Goal: Information Seeking & Learning: Learn about a topic

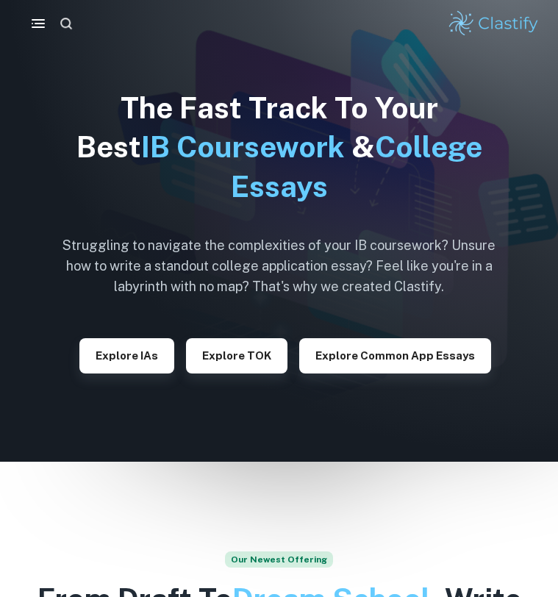
click at [69, 21] on icon "button" at bounding box center [66, 24] width 12 height 12
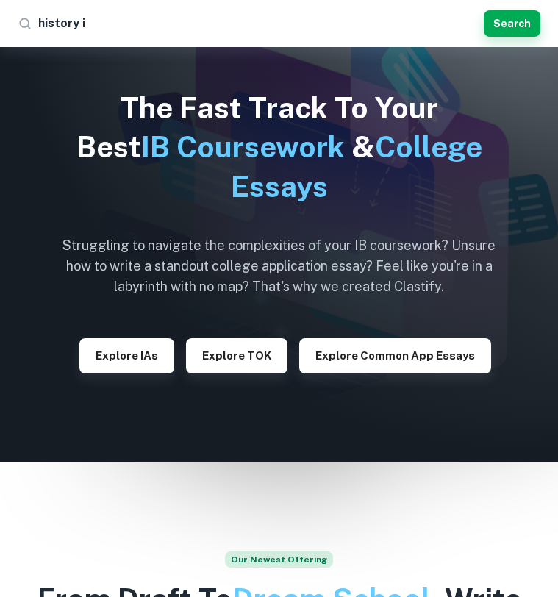
type input "history ia"
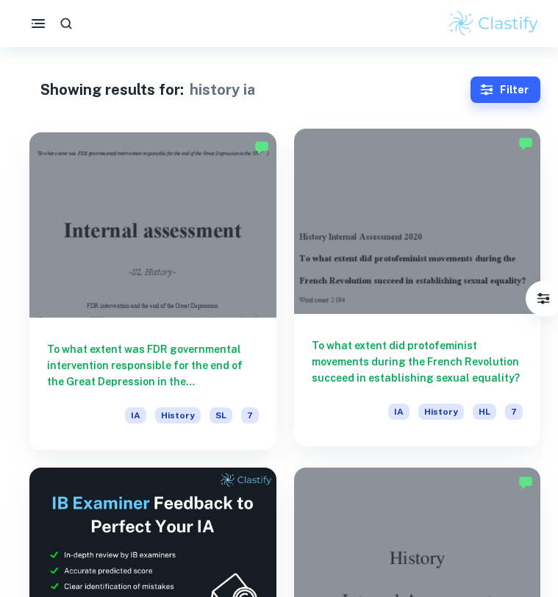
click at [492, 338] on h6 "To what extent did protofeminist movements during the French Revolution succeed…" at bounding box center [418, 362] width 212 height 49
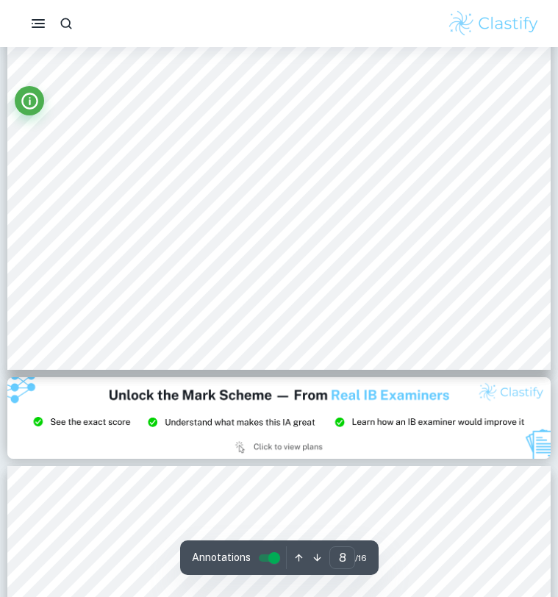
scroll to position [5500, 0]
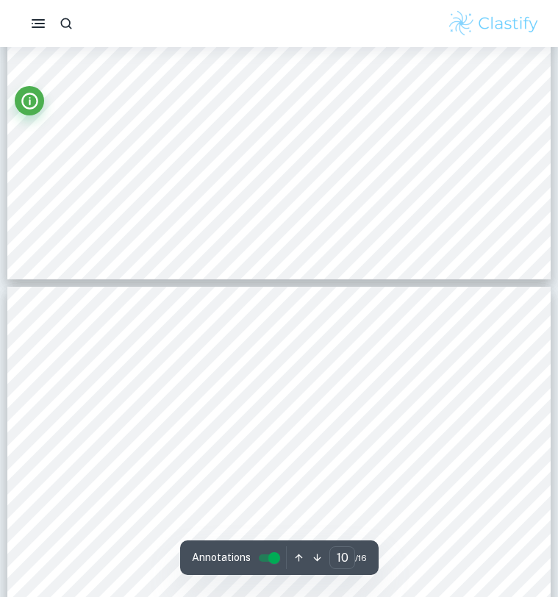
type input "9"
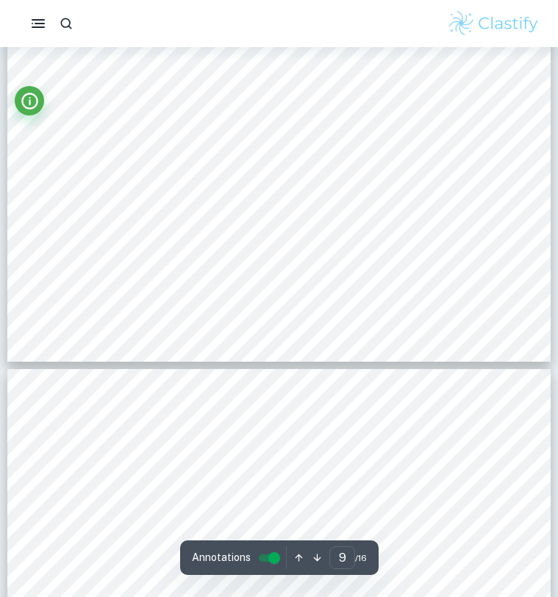
scroll to position [6346, 0]
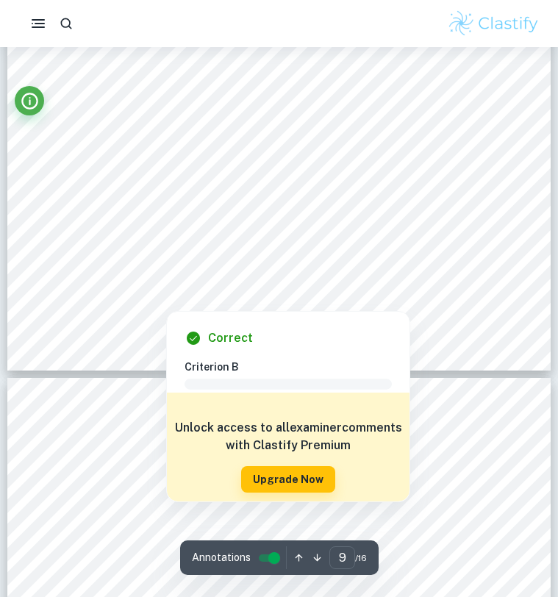
click at [213, 299] on div at bounding box center [166, 302] width 190 height 12
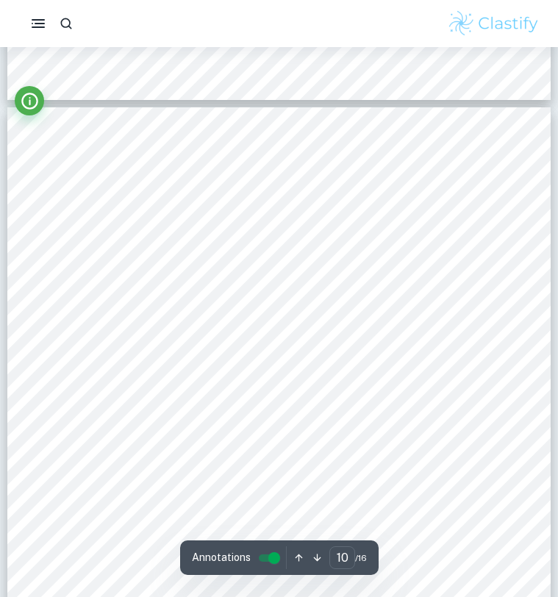
scroll to position [6618, 0]
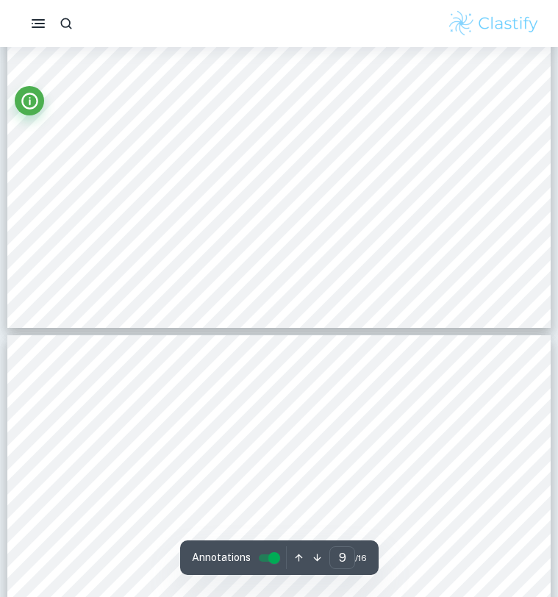
type input "10"
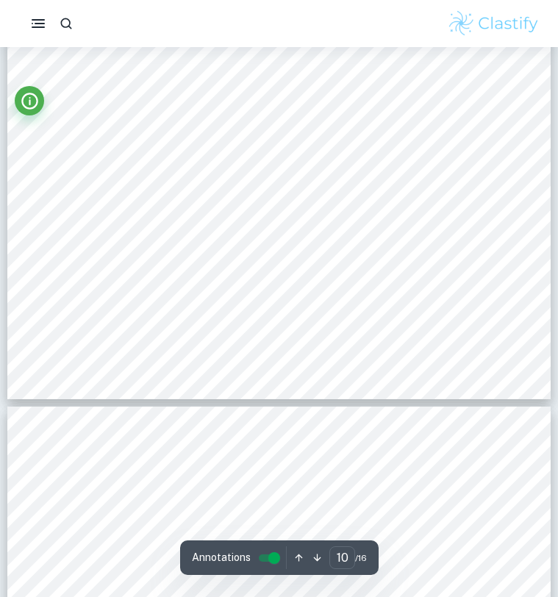
scroll to position [7025, 0]
